Goal: Navigation & Orientation: Find specific page/section

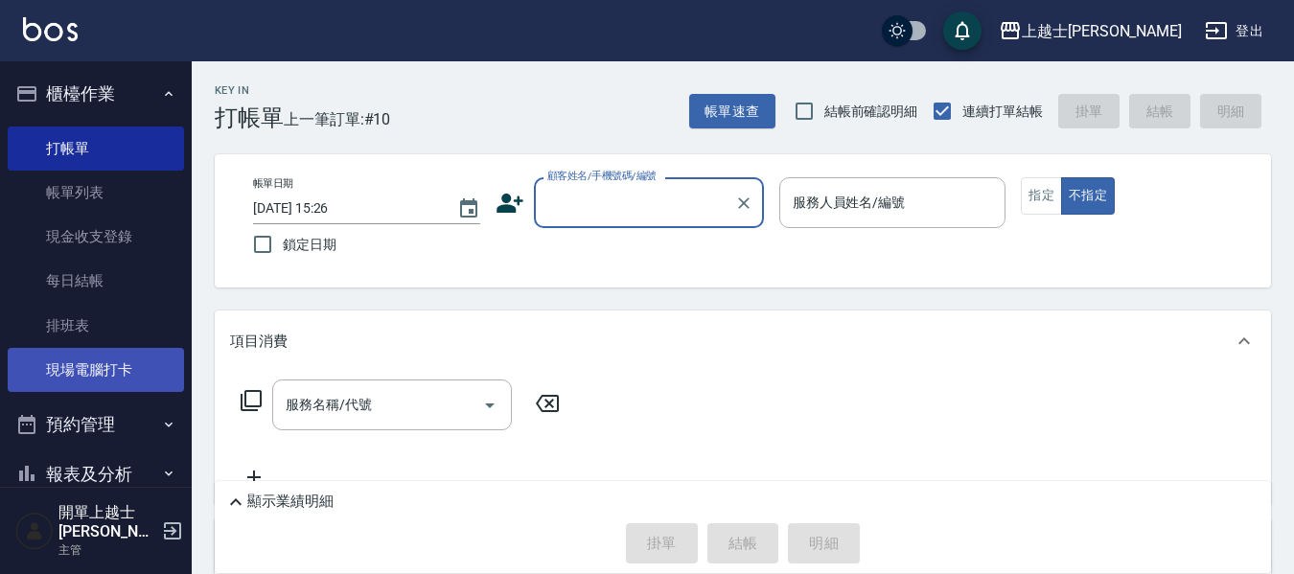
drag, startPoint x: 0, startPoint y: 0, endPoint x: 113, endPoint y: 373, distance: 389.7
click at [113, 373] on link "現場電腦打卡" at bounding box center [96, 370] width 176 height 44
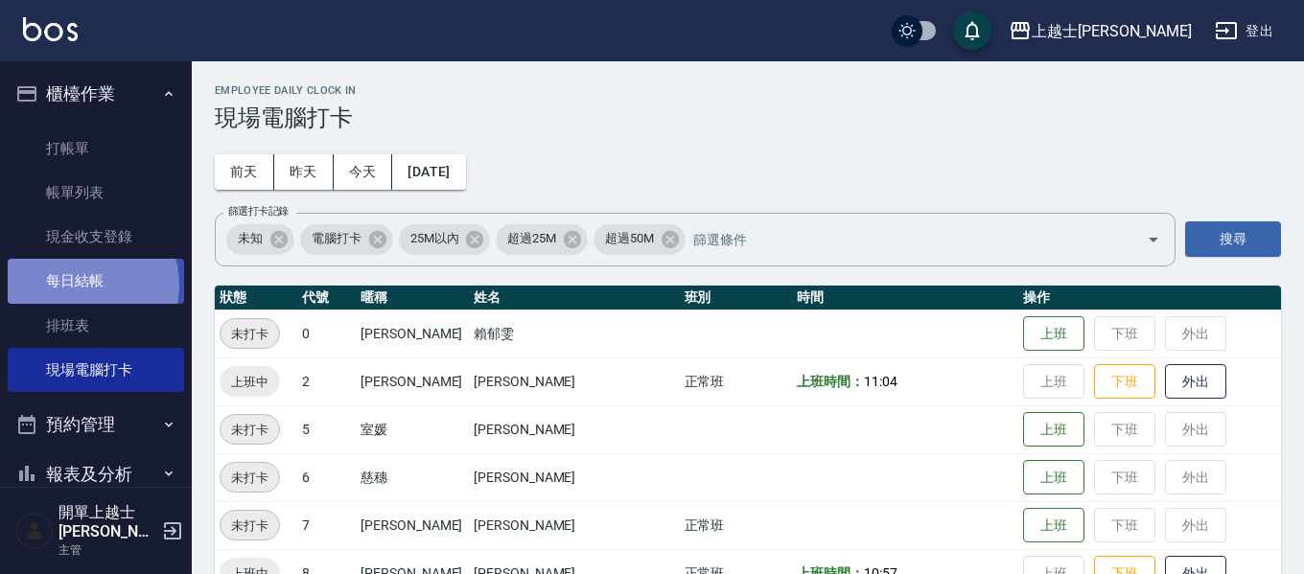
click at [77, 285] on link "每日結帳" at bounding box center [96, 281] width 176 height 44
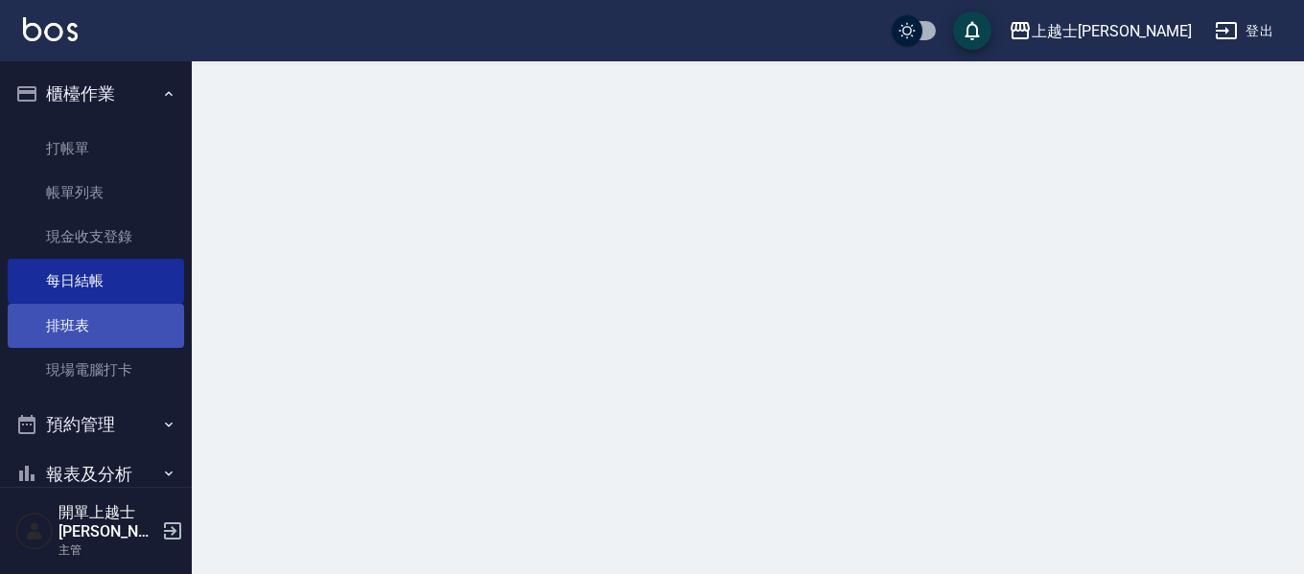
click at [85, 319] on link "排班表" at bounding box center [96, 326] width 176 height 44
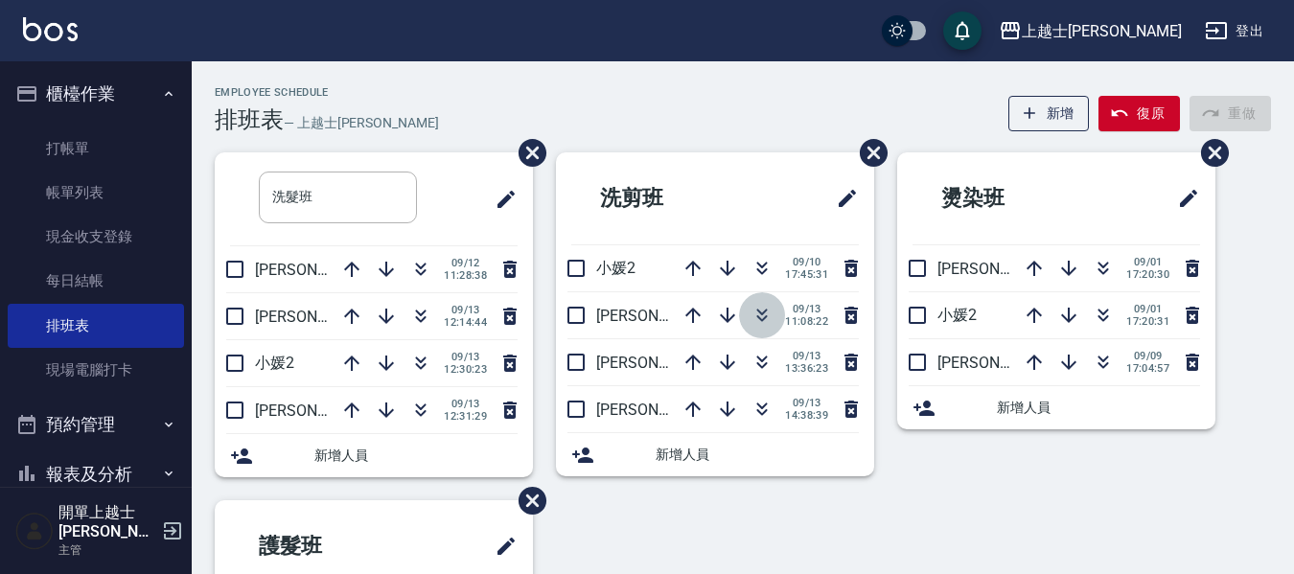
click at [754, 307] on icon "button" at bounding box center [762, 315] width 23 height 23
